Goal: Transaction & Acquisition: Purchase product/service

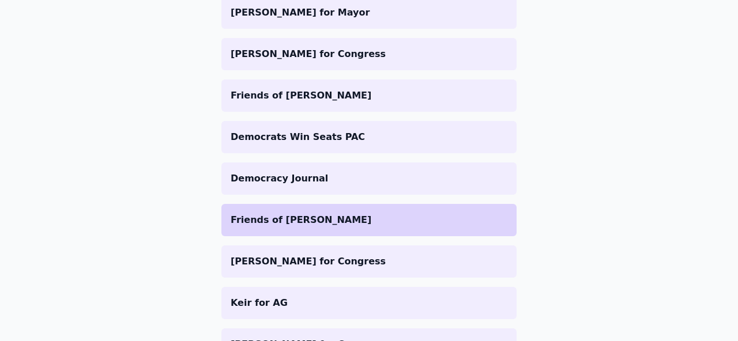
scroll to position [2742, 0]
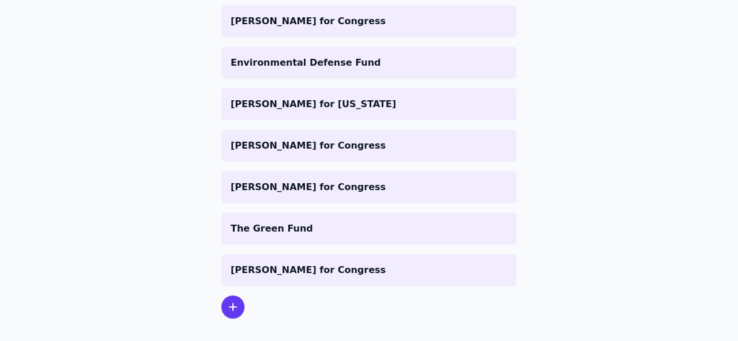
click at [232, 300] on icon at bounding box center [233, 307] width 14 height 14
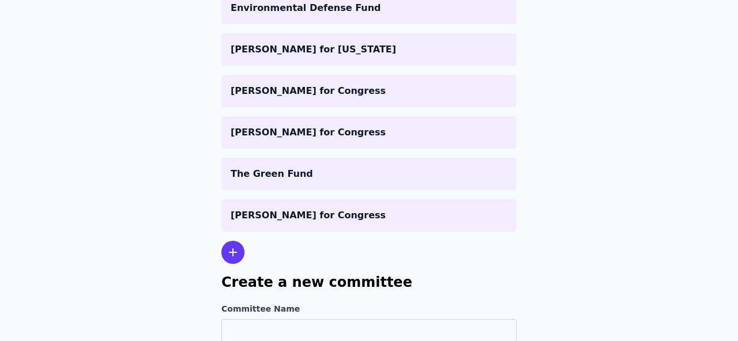
scroll to position [2829, 0]
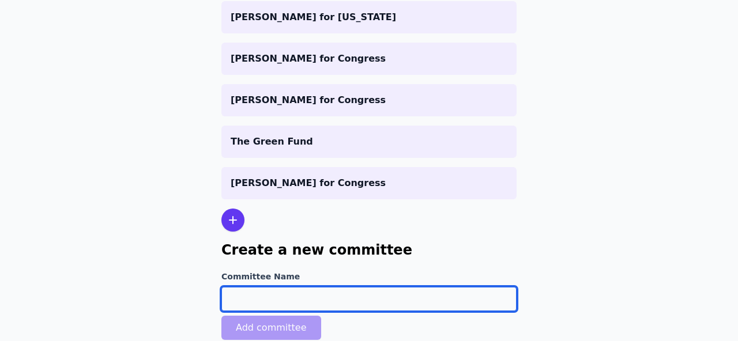
click at [260, 287] on input "Committee Name" at bounding box center [368, 299] width 295 height 24
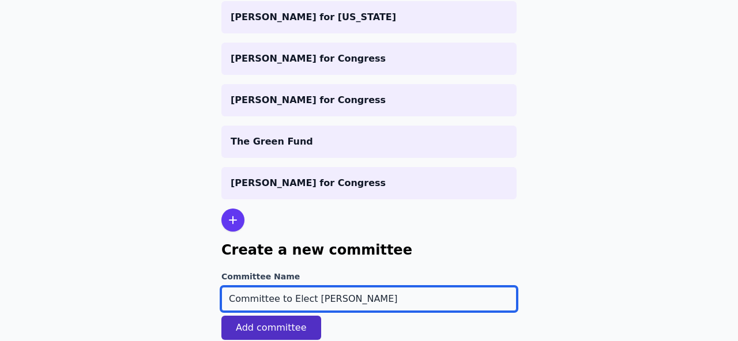
type input "Committee to Elect [PERSON_NAME]"
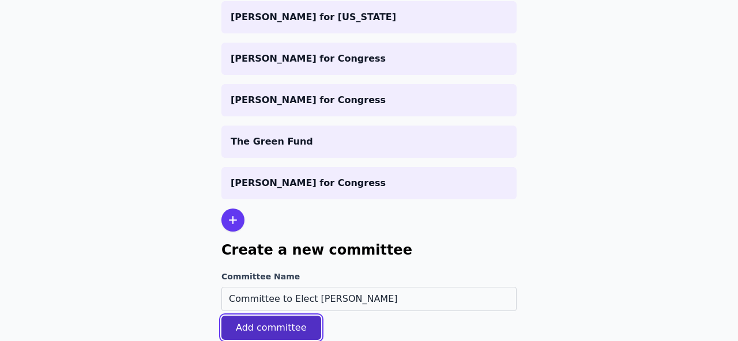
click at [248, 317] on button "Add committee" at bounding box center [271, 328] width 100 height 24
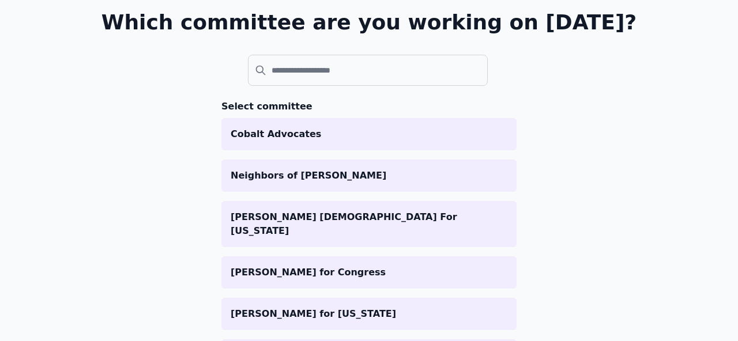
scroll to position [116, 0]
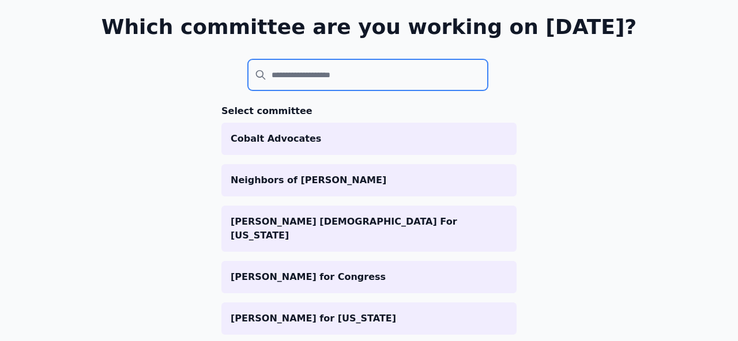
click at [273, 78] on input "search" at bounding box center [368, 74] width 240 height 31
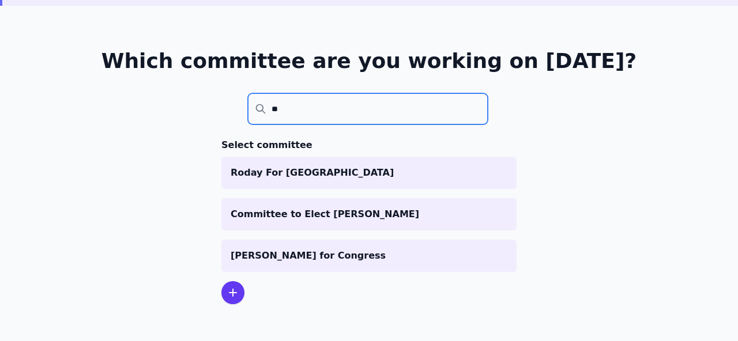
scroll to position [56, 0]
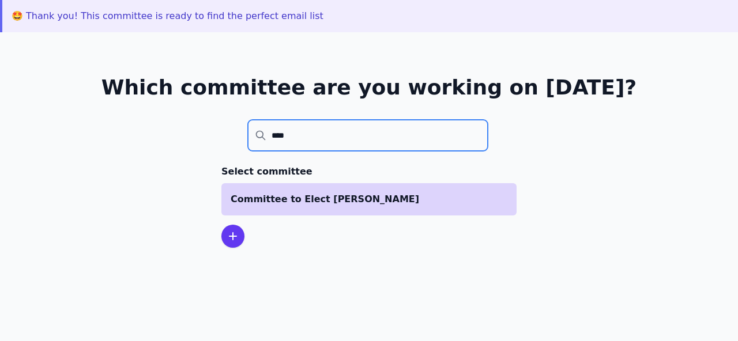
type input "****"
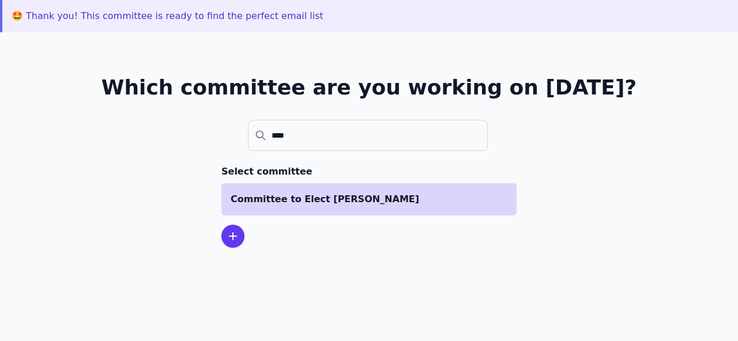
click at [287, 200] on p "Committee to Elect [PERSON_NAME]" at bounding box center [369, 200] width 277 height 14
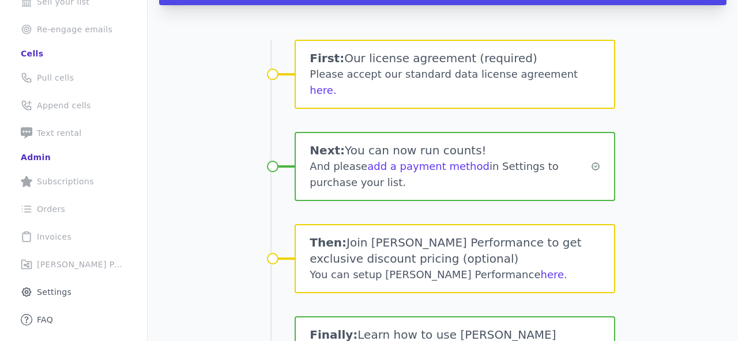
scroll to position [201, 0]
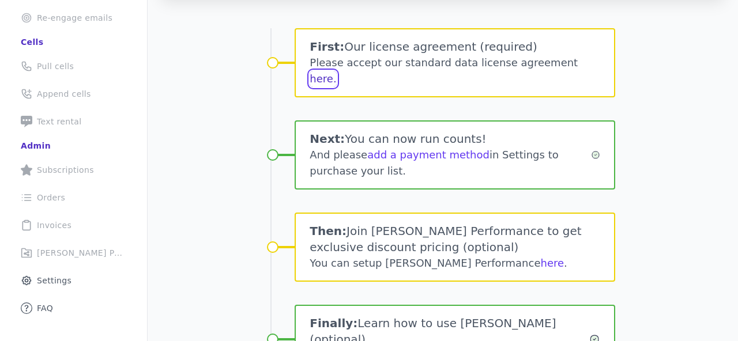
click at [336, 71] on button "here." at bounding box center [323, 79] width 27 height 16
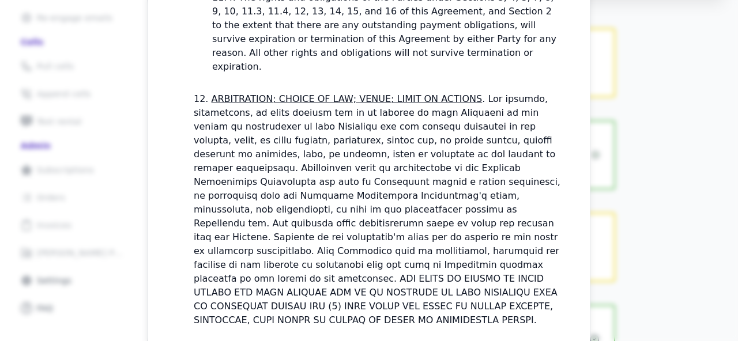
scroll to position [3475, 0]
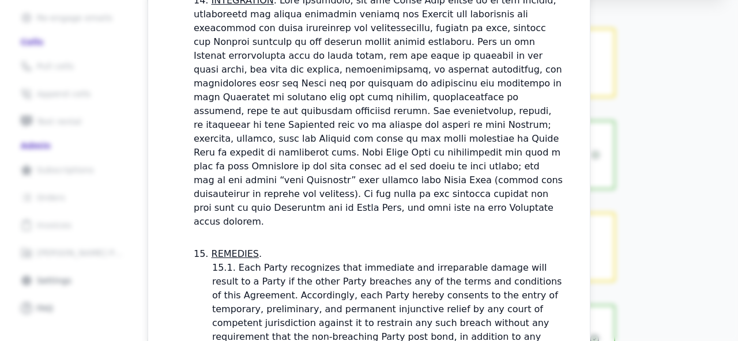
checkbox input "true"
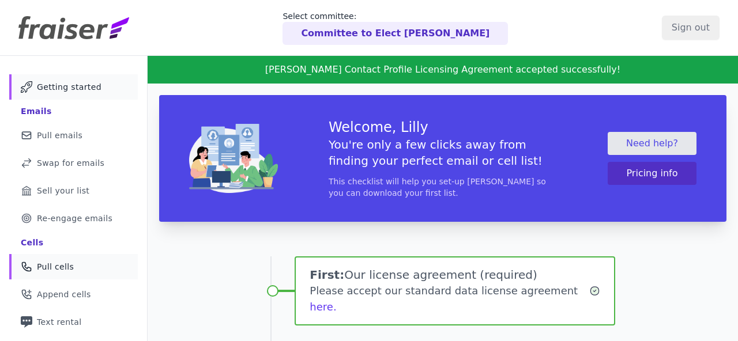
click at [65, 269] on span "Pull cells" at bounding box center [55, 267] width 37 height 12
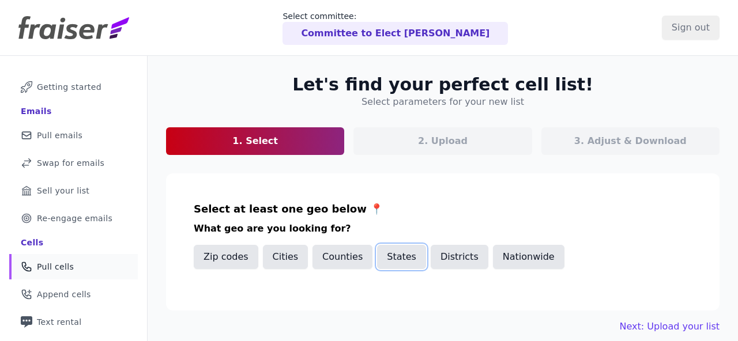
click at [392, 262] on button "States" at bounding box center [401, 257] width 49 height 24
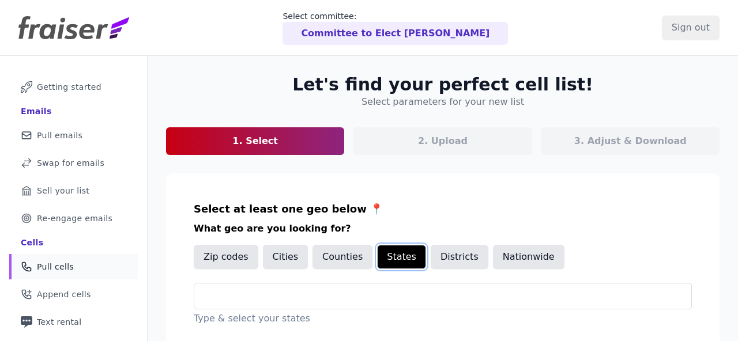
scroll to position [42, 0]
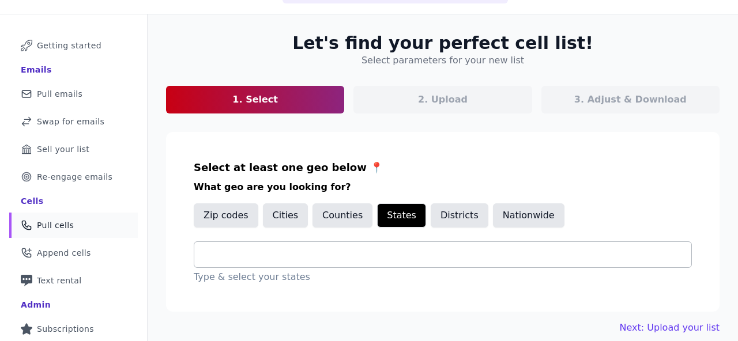
click at [323, 266] on div at bounding box center [447, 254] width 488 height 25
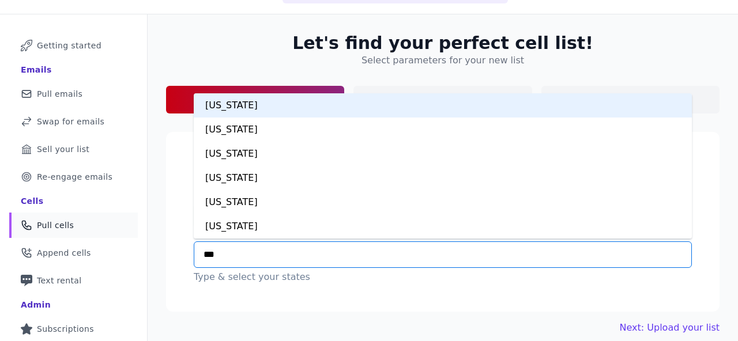
type input "****"
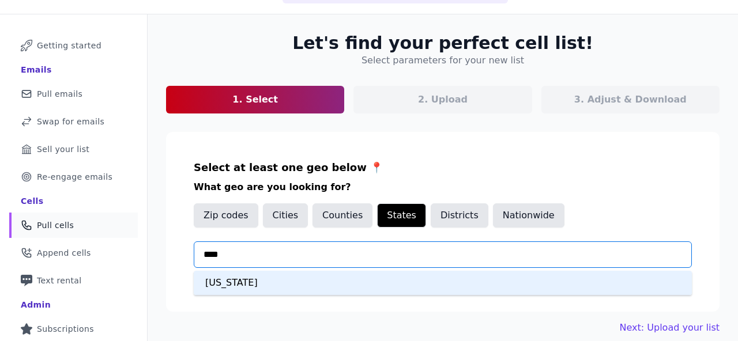
click at [300, 282] on div "[US_STATE]" at bounding box center [443, 283] width 498 height 24
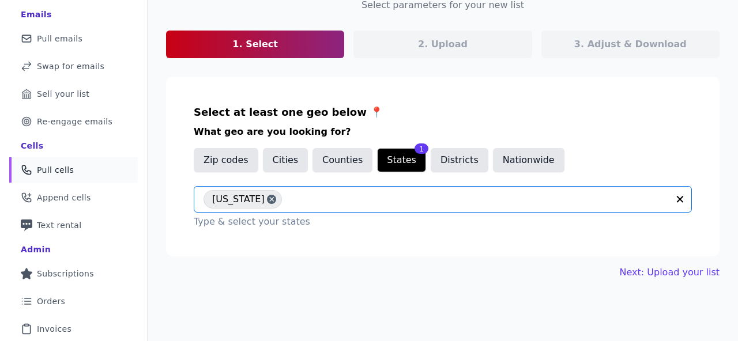
scroll to position [103, 0]
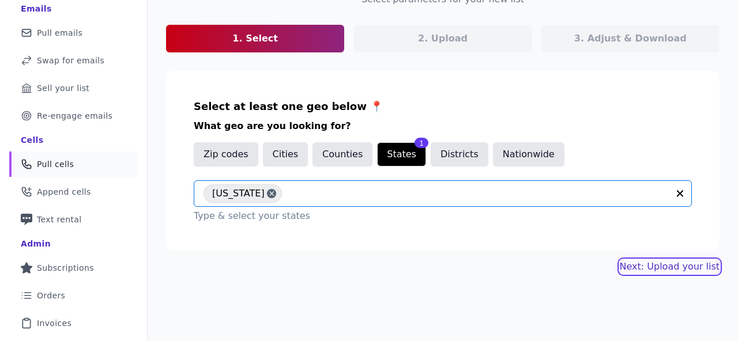
click at [630, 273] on link "Next: Upload your list" at bounding box center [670, 267] width 100 height 14
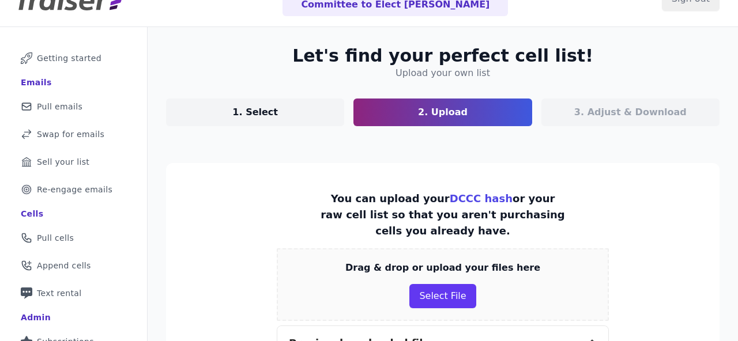
scroll to position [54, 0]
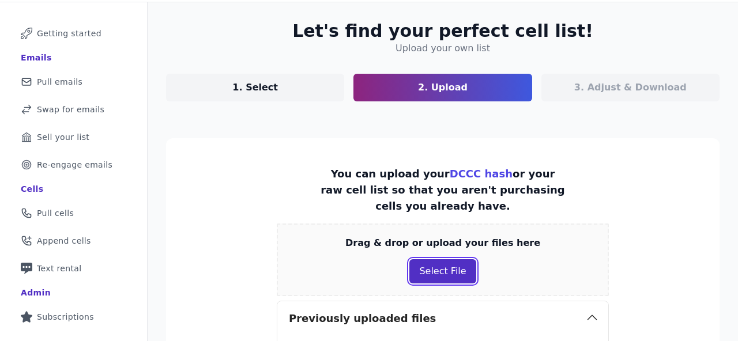
click at [447, 267] on button "Select File" at bounding box center [442, 271] width 66 height 24
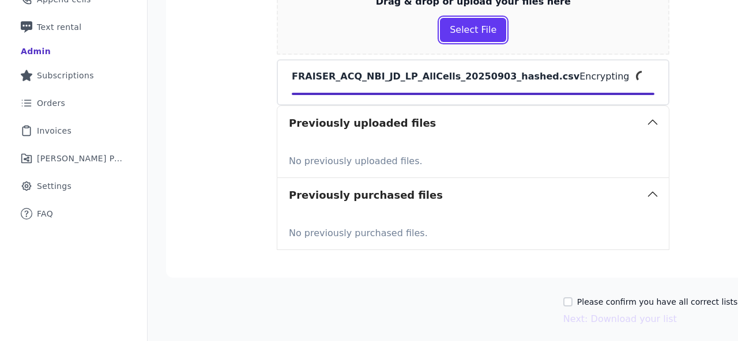
scroll to position [296, 0]
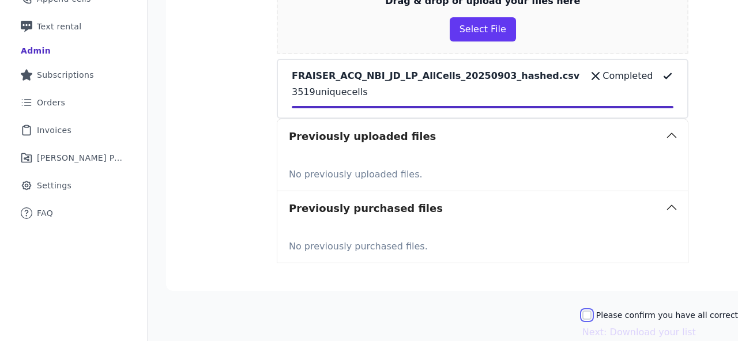
click at [582, 311] on input "Please confirm you have all correct lists uploaded." at bounding box center [586, 315] width 9 height 9
checkbox input "true"
click at [582, 326] on button "Next: Download your list" at bounding box center [639, 333] width 114 height 14
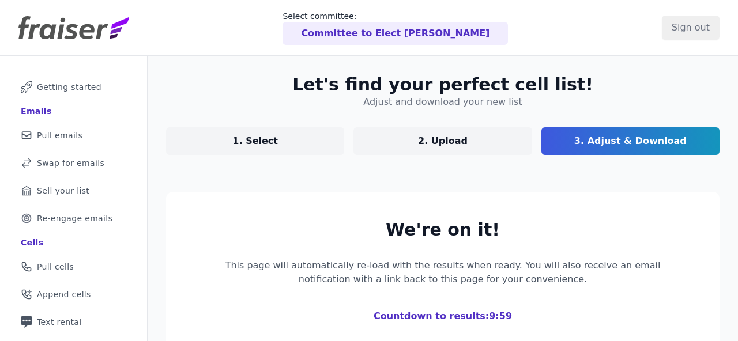
click at [224, 143] on link "1. Select" at bounding box center [255, 141] width 178 height 28
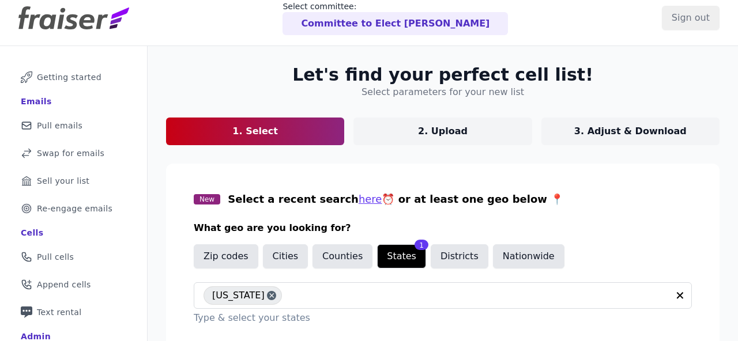
scroll to position [7, 0]
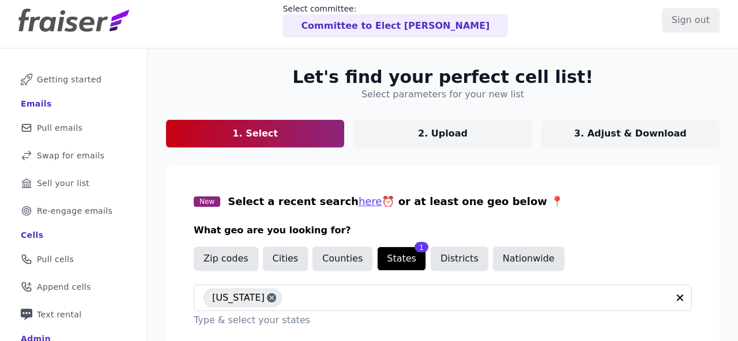
click at [631, 137] on p "3. Adjust & Download" at bounding box center [630, 134] width 112 height 14
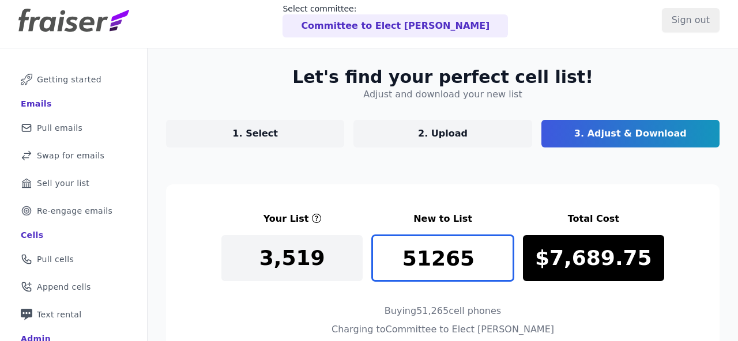
drag, startPoint x: 470, startPoint y: 259, endPoint x: 451, endPoint y: 259, distance: 19.6
click at [451, 259] on input "51265" at bounding box center [442, 258] width 141 height 46
click at [503, 266] on input "4125" at bounding box center [442, 258] width 141 height 46
click at [503, 266] on input "4124" at bounding box center [442, 258] width 141 height 46
click at [503, 266] on input "4123" at bounding box center [442, 258] width 141 height 46
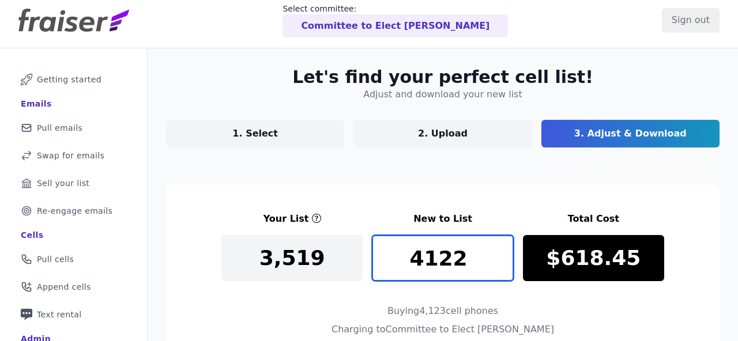
click at [503, 266] on input "4122" at bounding box center [442, 258] width 141 height 46
click at [503, 266] on input "4121" at bounding box center [442, 258] width 141 height 46
click at [503, 266] on input "4120" at bounding box center [442, 258] width 141 height 46
click at [503, 266] on input "4119" at bounding box center [442, 258] width 141 height 46
click at [503, 266] on input "4118" at bounding box center [442, 258] width 141 height 46
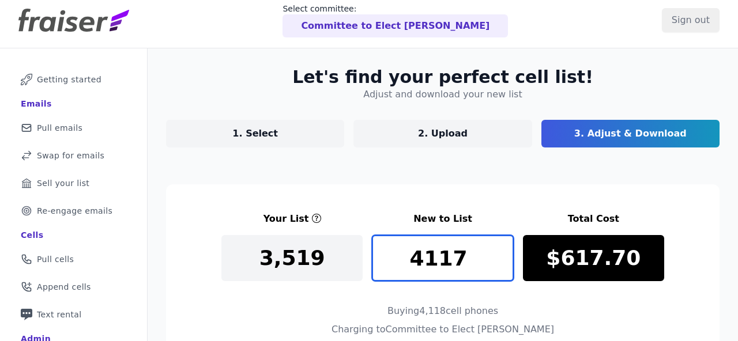
click at [503, 266] on input "4117" at bounding box center [442, 258] width 141 height 46
click at [503, 266] on input "4116" at bounding box center [442, 258] width 141 height 46
click at [503, 266] on input "4115" at bounding box center [442, 258] width 141 height 46
click at [503, 266] on input "4114" at bounding box center [442, 258] width 141 height 46
click at [503, 266] on input "4113" at bounding box center [442, 258] width 141 height 46
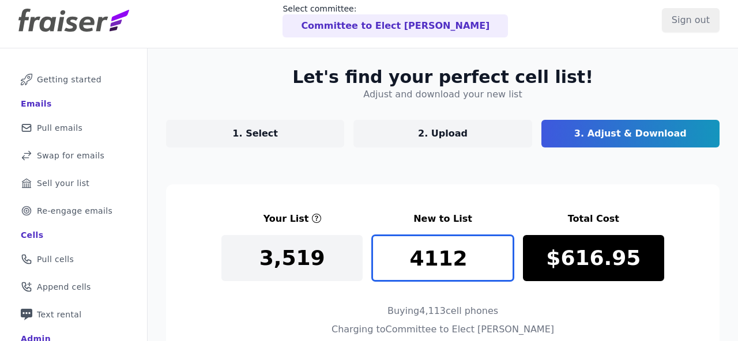
click at [503, 266] on input "4112" at bounding box center [442, 258] width 141 height 46
click at [503, 266] on input "4111" at bounding box center [442, 258] width 141 height 46
click at [502, 266] on input "3947" at bounding box center [442, 258] width 141 height 46
click at [503, 266] on input "3701" at bounding box center [442, 258] width 141 height 46
click at [503, 266] on input "3700" at bounding box center [442, 258] width 141 height 46
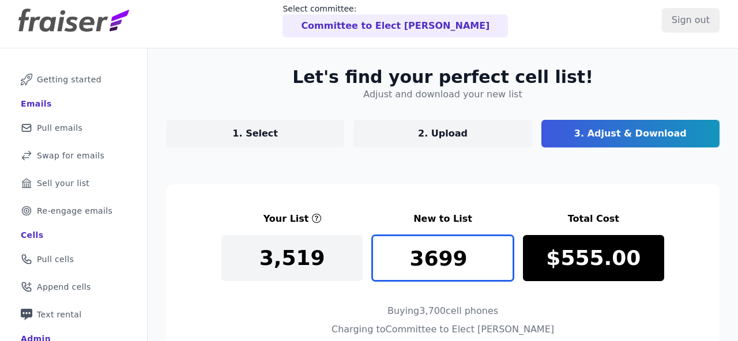
click at [503, 266] on input "3699" at bounding box center [442, 258] width 141 height 46
click at [503, 266] on input "3698" at bounding box center [442, 258] width 141 height 46
click at [503, 266] on input "3697" at bounding box center [442, 258] width 141 height 46
click at [503, 266] on input "3696" at bounding box center [442, 258] width 141 height 46
click at [503, 266] on input "3695" at bounding box center [442, 258] width 141 height 46
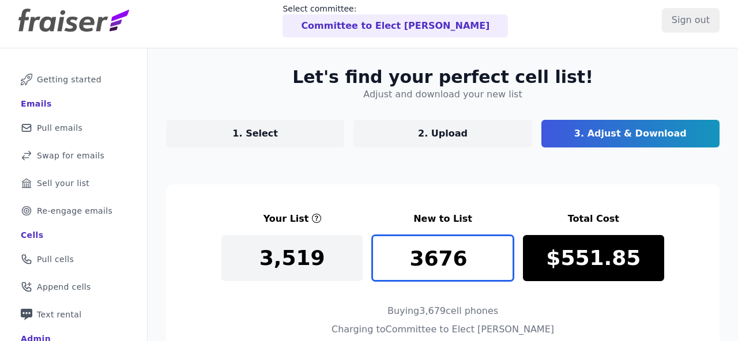
click at [503, 266] on input "3676" at bounding box center [442, 258] width 141 height 46
click at [503, 266] on input "3675" at bounding box center [442, 258] width 141 height 46
click at [503, 266] on input "3674" at bounding box center [442, 258] width 141 height 46
click at [503, 266] on input "3673" at bounding box center [442, 258] width 141 height 46
click at [503, 266] on input "3672" at bounding box center [442, 258] width 141 height 46
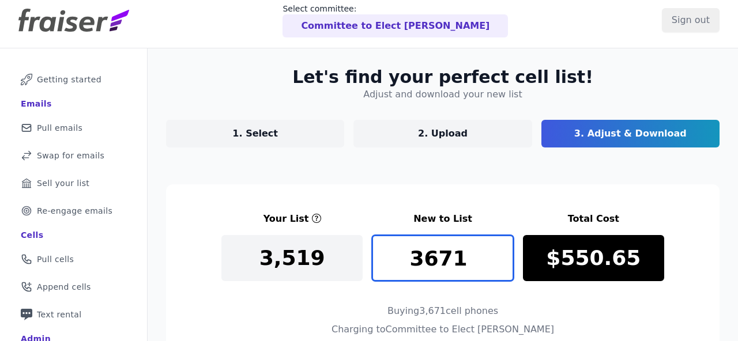
click at [503, 266] on input "3671" at bounding box center [442, 258] width 141 height 46
click at [503, 266] on input "3670" at bounding box center [442, 258] width 141 height 46
click at [503, 266] on input "3669" at bounding box center [442, 258] width 141 height 46
click at [503, 266] on input "3668" at bounding box center [442, 258] width 141 height 46
click at [503, 266] on input "3667" at bounding box center [442, 258] width 141 height 46
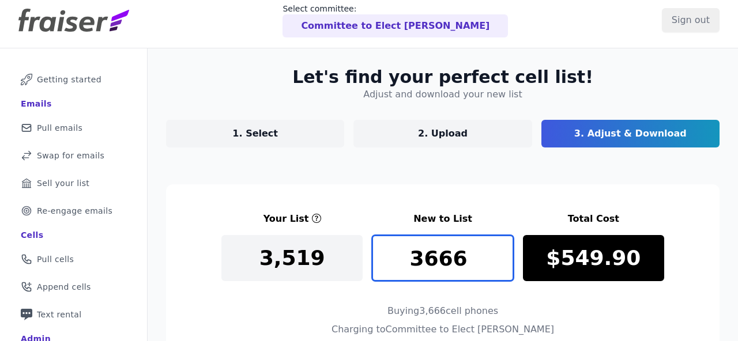
click at [503, 266] on input "3666" at bounding box center [442, 258] width 141 height 46
type input "3667"
click at [503, 252] on input "3667" at bounding box center [442, 258] width 141 height 46
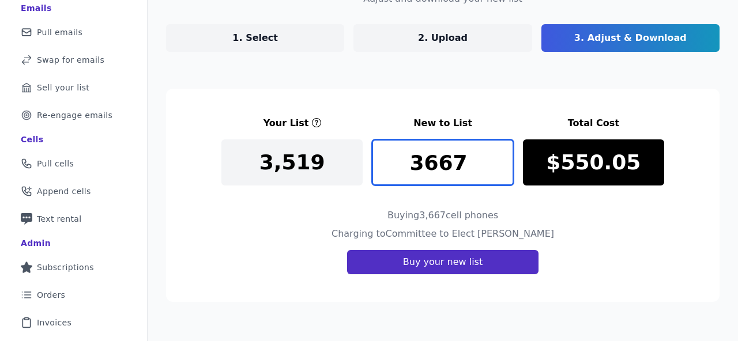
scroll to position [107, 0]
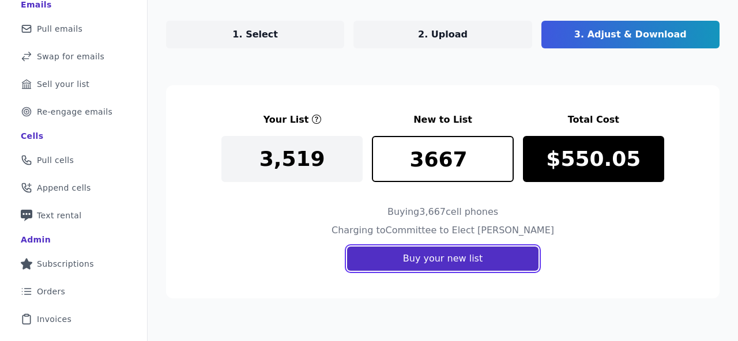
click at [433, 262] on button "Buy your new list" at bounding box center [442, 259] width 191 height 24
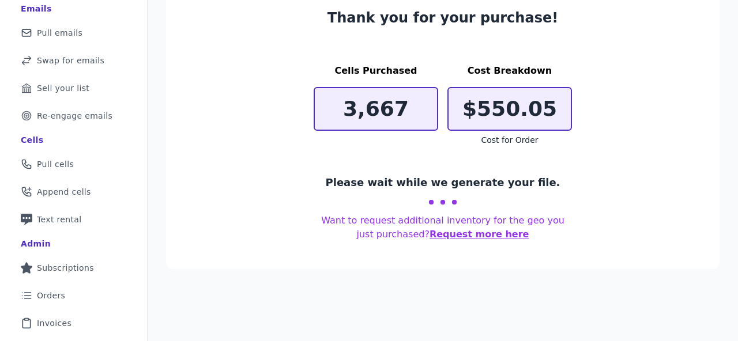
scroll to position [105, 0]
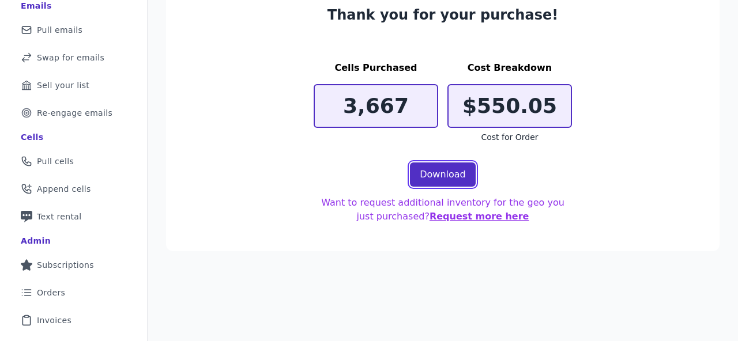
click at [439, 182] on link "Download" at bounding box center [443, 175] width 66 height 24
